Goal: Task Accomplishment & Management: Use online tool/utility

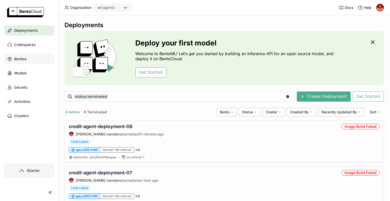
click at [22, 61] on span "Bentos" at bounding box center [20, 59] width 12 height 6
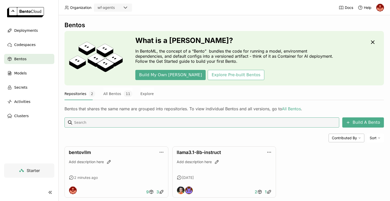
click at [305, 105] on div "Bentos that shares the same name are grouped into repositories. To view individ…" at bounding box center [225, 105] width 320 height 11
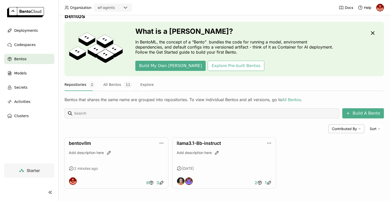
scroll to position [10, 0]
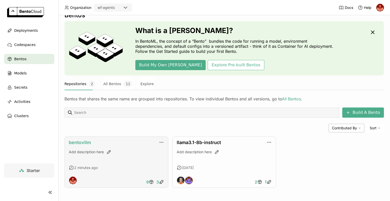
click at [81, 143] on link "bentovllm" at bounding box center [80, 142] width 22 height 5
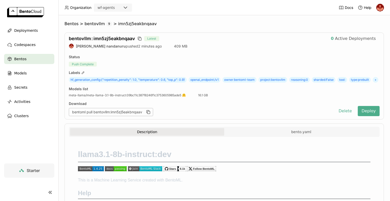
click at [278, 95] on div "Models list meta-llama/meta-llama-3.1-8b-instruct : 09bc11c387f8246f1c375360598…" at bounding box center [224, 92] width 311 height 11
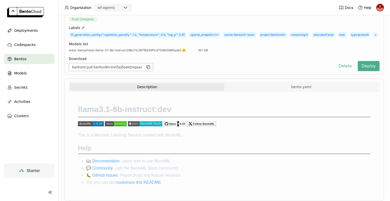
scroll to position [35, 0]
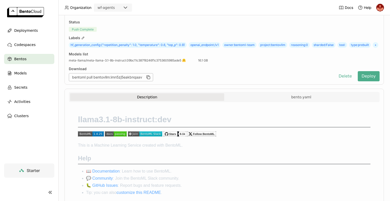
click at [151, 81] on div "bentoml pull bentovllm:imn5zj5eakbnqaav" at bounding box center [111, 77] width 84 height 8
click at [150, 80] on icon "button" at bounding box center [148, 77] width 5 height 5
click at [198, 79] on div "Download bentoml pull bentovllm:imn5zj5eakbnqaav" at bounding box center [201, 74] width 264 height 15
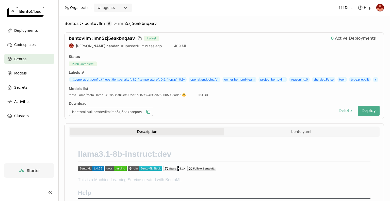
scroll to position [0, 0]
click at [362, 116] on button "Deploy" at bounding box center [369, 111] width 22 height 10
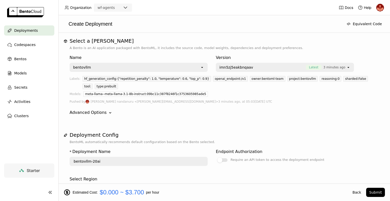
drag, startPoint x: 386, startPoint y: 71, endPoint x: 357, endPoint y: 146, distance: 80.3
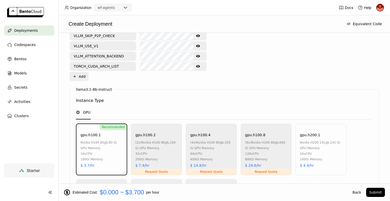
scroll to position [255, 0]
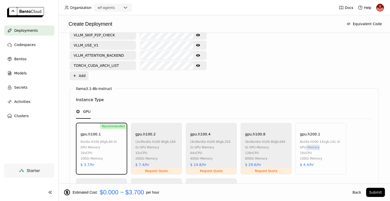
click at [381, 139] on div "Select a Bento A Bento is an AI application packaged with BentoML, it includes …" at bounding box center [224, 108] width 332 height 151
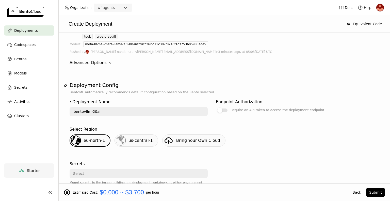
scroll to position [49, 0]
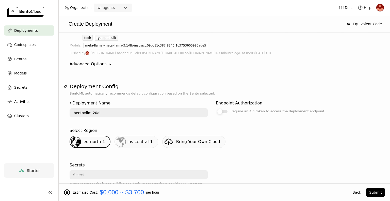
click at [344, 108] on label "Require an API token to access the deployment endpoint" at bounding box center [285, 111] width 138 height 6
click at [216, 157] on input "Require an API token to access the deployment endpoint" at bounding box center [216, 157] width 0 height 0
click at [223, 109] on div at bounding box center [225, 111] width 5 height 5
click at [216, 157] on input "Require an API token to access the deployment endpoint" at bounding box center [216, 157] width 0 height 0
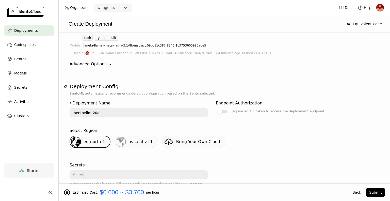
scroll to position [38, 0]
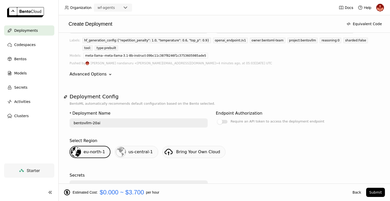
click at [134, 149] on div "us-central-1" at bounding box center [141, 152] width 24 height 6
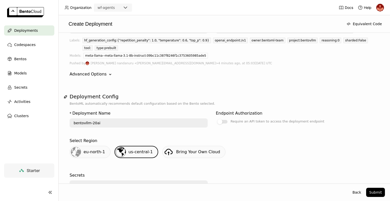
click at [263, 154] on div "Select Region [GEOGRAPHIC_DATA]-north-1 us-central-1 Bring Your Own Cloud" at bounding box center [224, 151] width 309 height 30
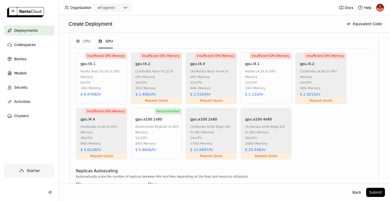
scroll to position [315, 0]
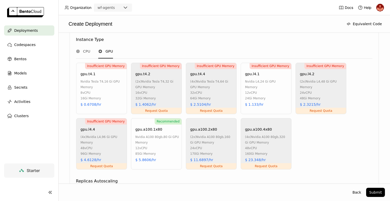
click at [163, 149] on div "Recommended gpu.a100.1x80 nvidia a100 80gb , 80 Gi GPU Memory 12 vCPU 85Gi Memo…" at bounding box center [156, 143] width 51 height 51
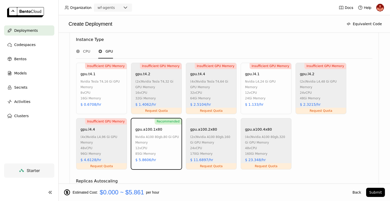
click at [317, 141] on div "Insufficient GPU Memory gpu.t4.1 nvidia tesla t4 , 16 Gi GPU Memory 8 vCPU 16Gi…" at bounding box center [224, 116] width 298 height 107
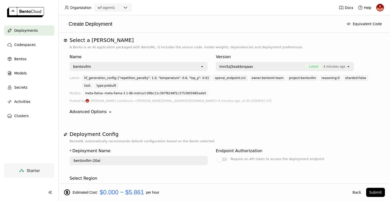
scroll to position [0, 0]
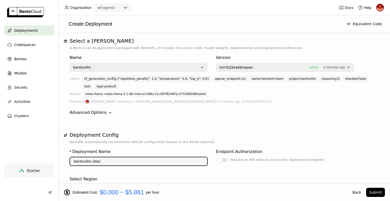
click at [95, 157] on input "bentovllm-20ai" at bounding box center [138, 161] width 137 height 8
type input "wf-bentovllm-20ai"
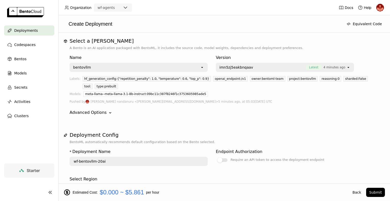
click at [348, 132] on h1 "Deployment Config" at bounding box center [224, 135] width 309 height 6
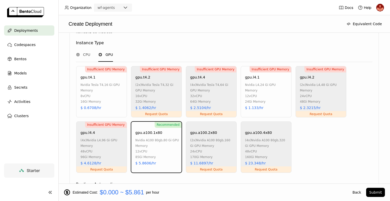
scroll to position [356, 0]
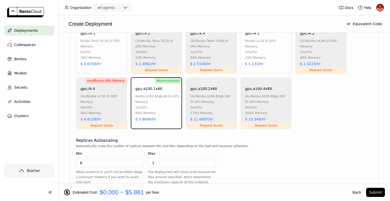
click at [348, 125] on div "llama3.1-8b-instruct Instance Type CPU GPU Insufficient GPU Memory gpu.t4.1 nvi…" at bounding box center [224, 98] width 309 height 220
click at [375, 193] on button "Submit" at bounding box center [375, 192] width 19 height 9
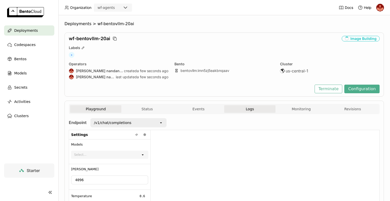
click at [247, 111] on button "Logs" at bounding box center [249, 109] width 51 height 8
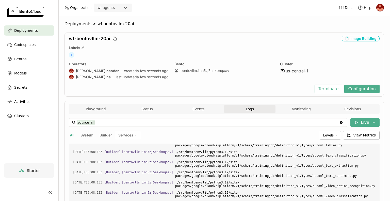
scroll to position [116, 0]
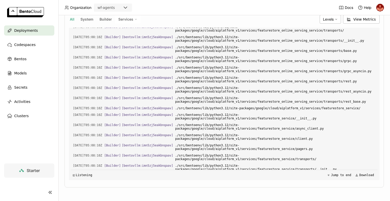
drag, startPoint x: 390, startPoint y: 148, endPoint x: 388, endPoint y: 167, distance: 19.1
click at [386, 168] on div "Deployments > wf-bentovllm-20ai wf-bentovllm-20ai Image Building Labels + Opera…" at bounding box center [224, 108] width 332 height 186
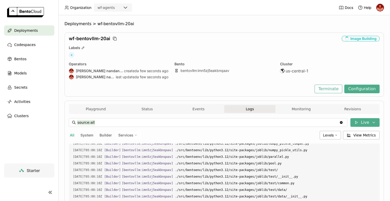
scroll to position [6589, 0]
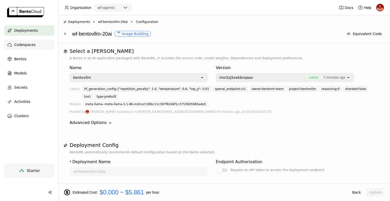
click at [33, 45] on div "Codespaces" at bounding box center [29, 45] width 50 height 10
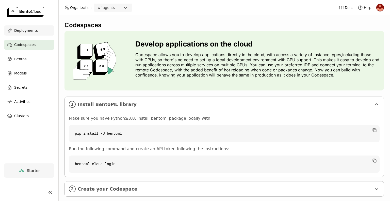
click at [33, 30] on span "Deployments" at bounding box center [26, 30] width 24 height 6
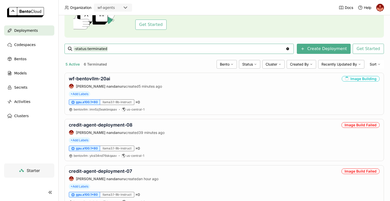
scroll to position [52, 0]
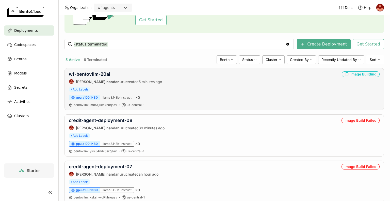
click at [351, 76] on div "Image Building" at bounding box center [361, 74] width 38 height 6
click at [104, 73] on link "wf-bentovllm-20ai" at bounding box center [89, 73] width 41 height 5
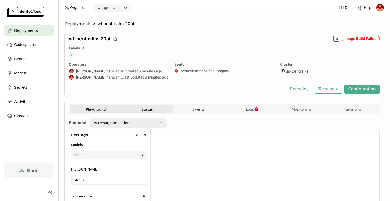
click at [149, 110] on button "Status" at bounding box center [146, 109] width 51 height 8
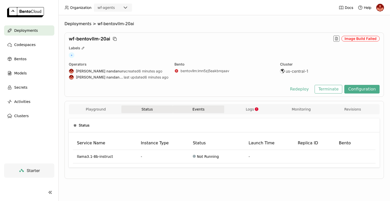
click at [214, 108] on button "Events" at bounding box center [198, 109] width 51 height 8
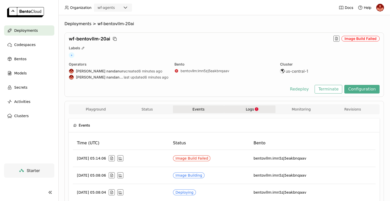
click at [255, 107] on icon "button" at bounding box center [257, 109] width 4 height 4
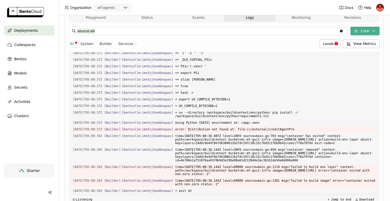
scroll to position [116, 0]
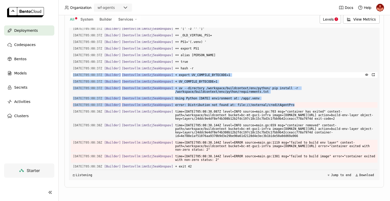
drag, startPoint x: 290, startPoint y: 95, endPoint x: 71, endPoint y: 66, distance: 220.6
click at [71, 66] on div "Load older logs 2025-10-08T05:08:33Z [Builder] [ bentovllm:imn5zj5eakbnqaav ] R…" at bounding box center [224, 104] width 307 height 152
copy div "2025-10-08T05:08:37Z [Builder] [ bentovllm:imn5zj5eakbnqaav ] + export UV_COMPI…"
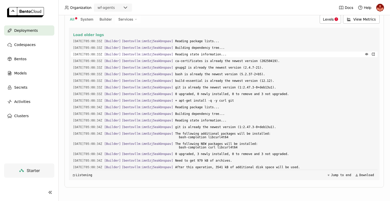
scroll to position [626, 0]
